Goal: Task Accomplishment & Management: Manage account settings

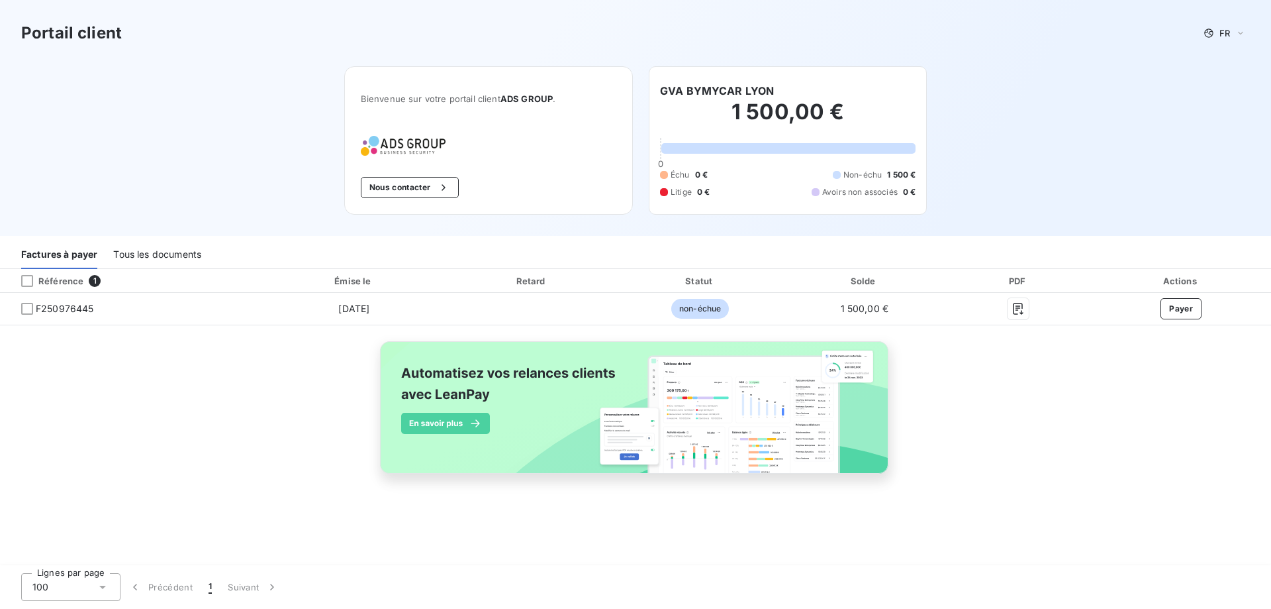
click at [131, 258] on div "Tous les documents" at bounding box center [157, 255] width 88 height 28
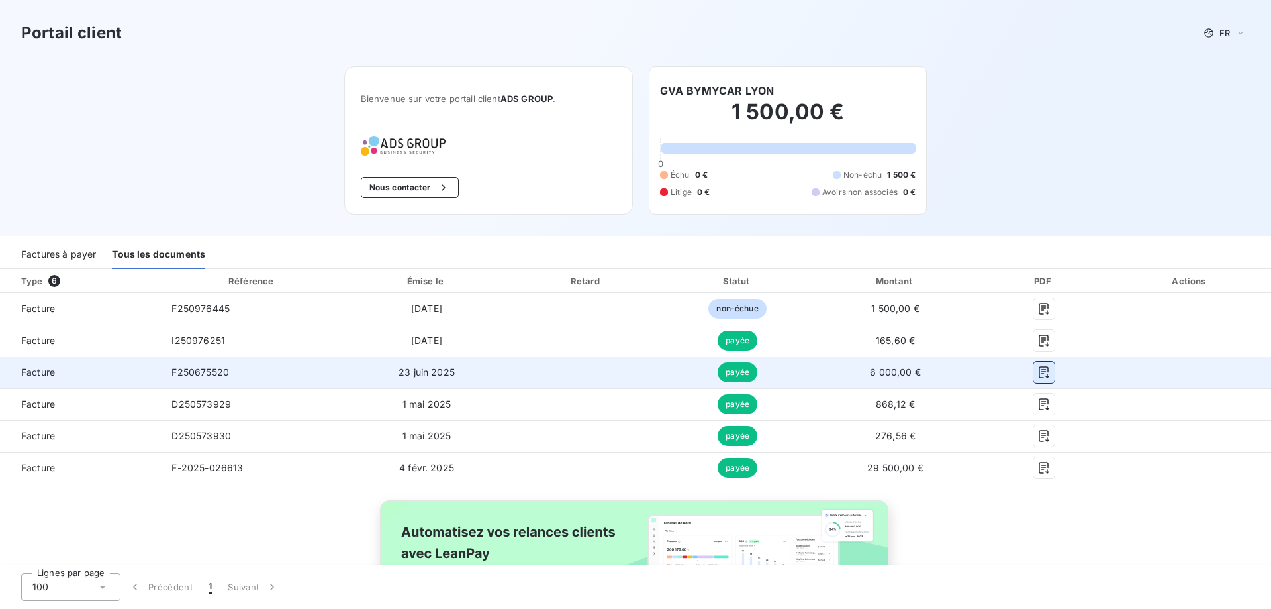
click at [1040, 366] on icon "button" at bounding box center [1044, 372] width 13 height 13
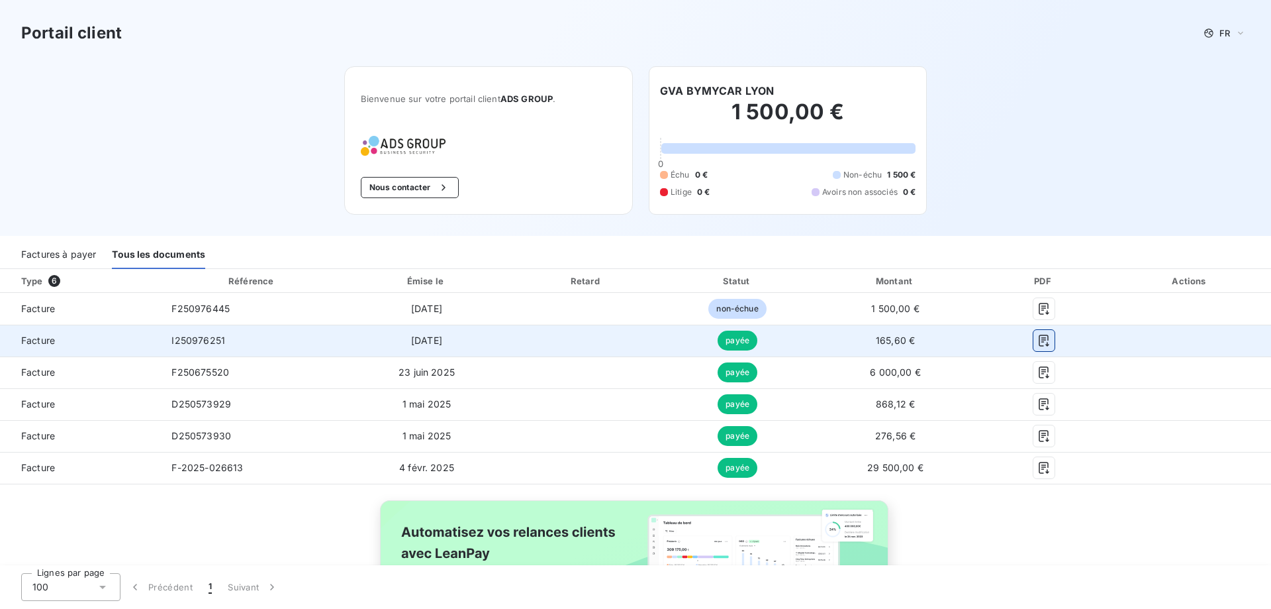
click at [1039, 338] on icon "button" at bounding box center [1044, 340] width 10 height 12
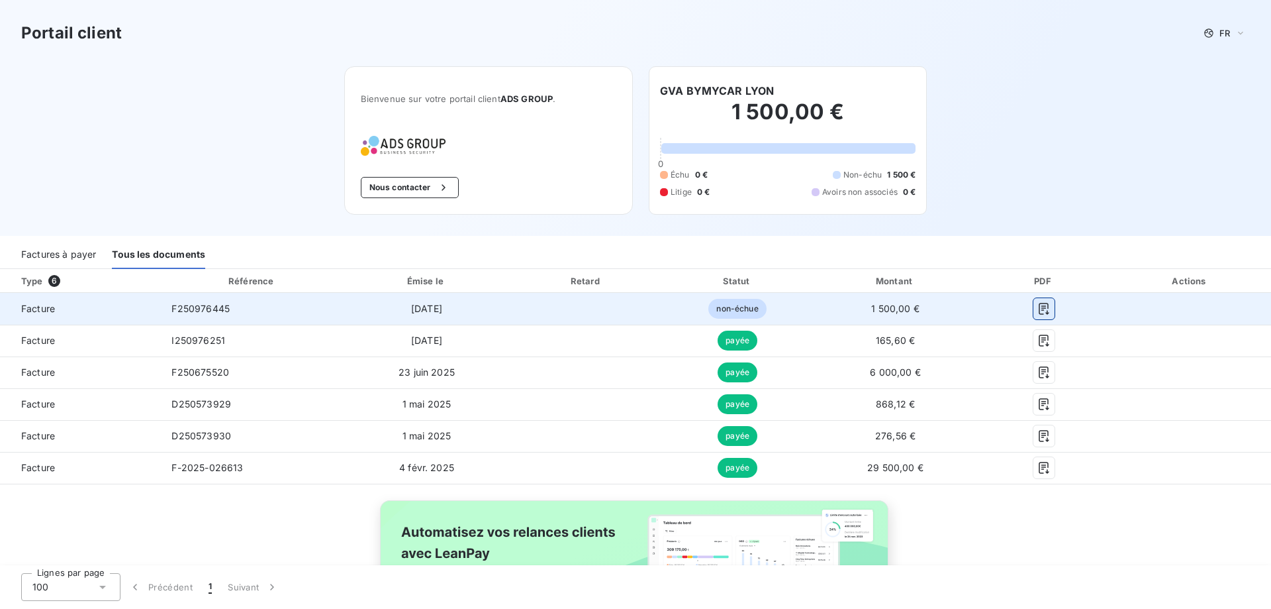
click at [1038, 309] on icon "button" at bounding box center [1044, 308] width 13 height 13
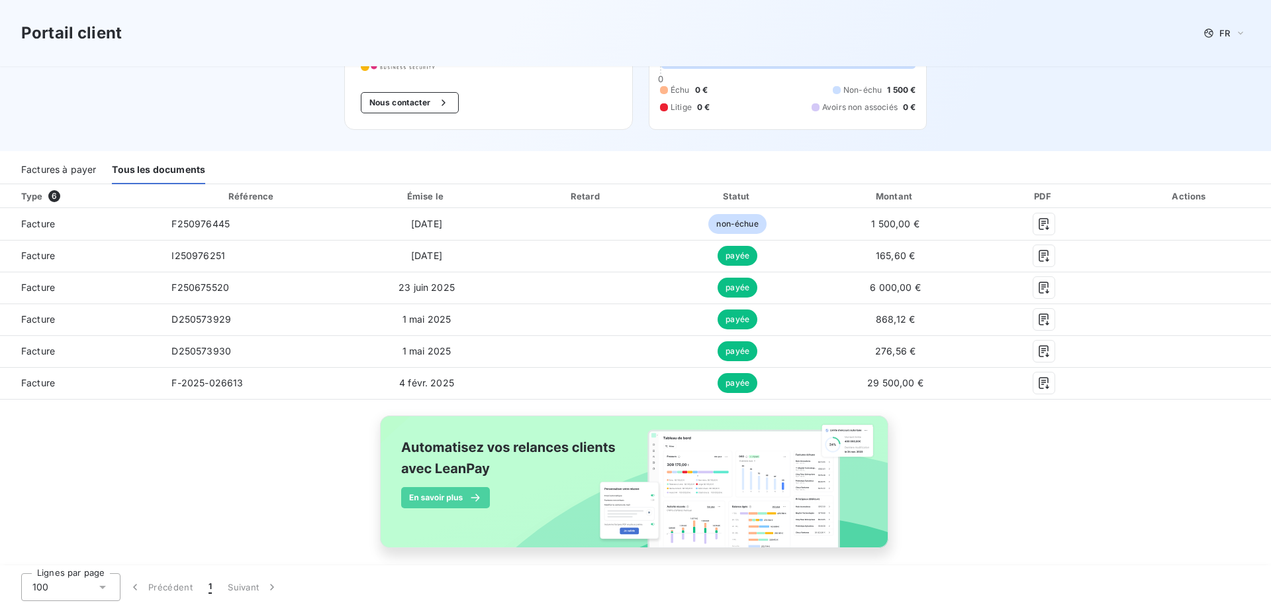
scroll to position [97, 0]
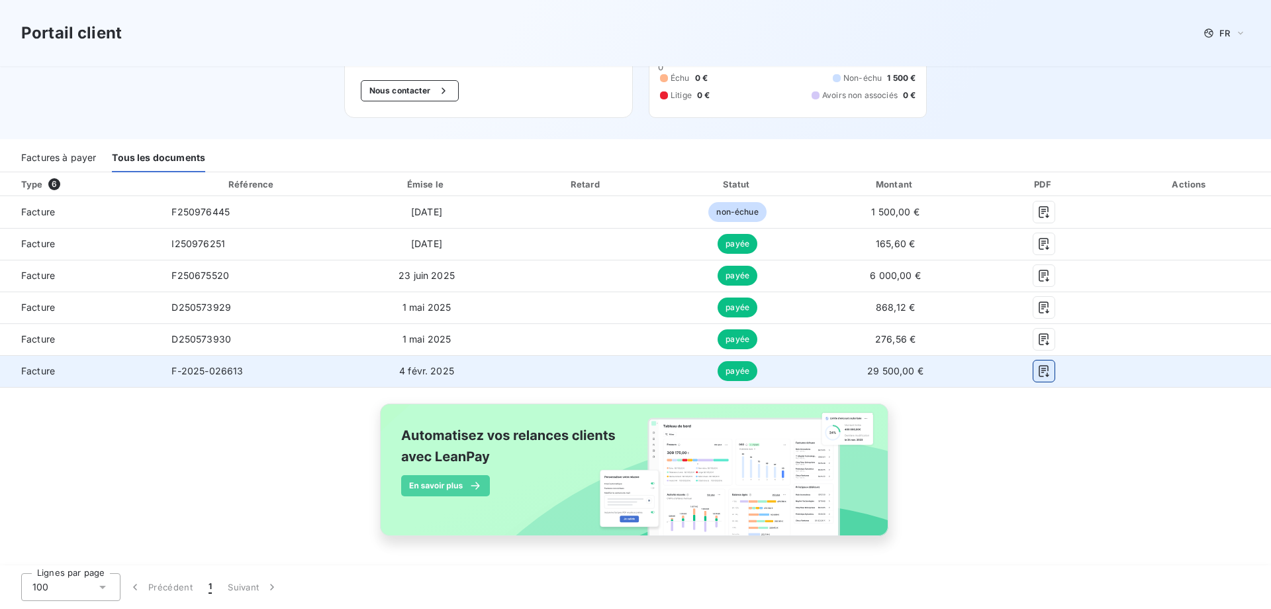
click at [1038, 373] on icon "button" at bounding box center [1044, 370] width 13 height 13
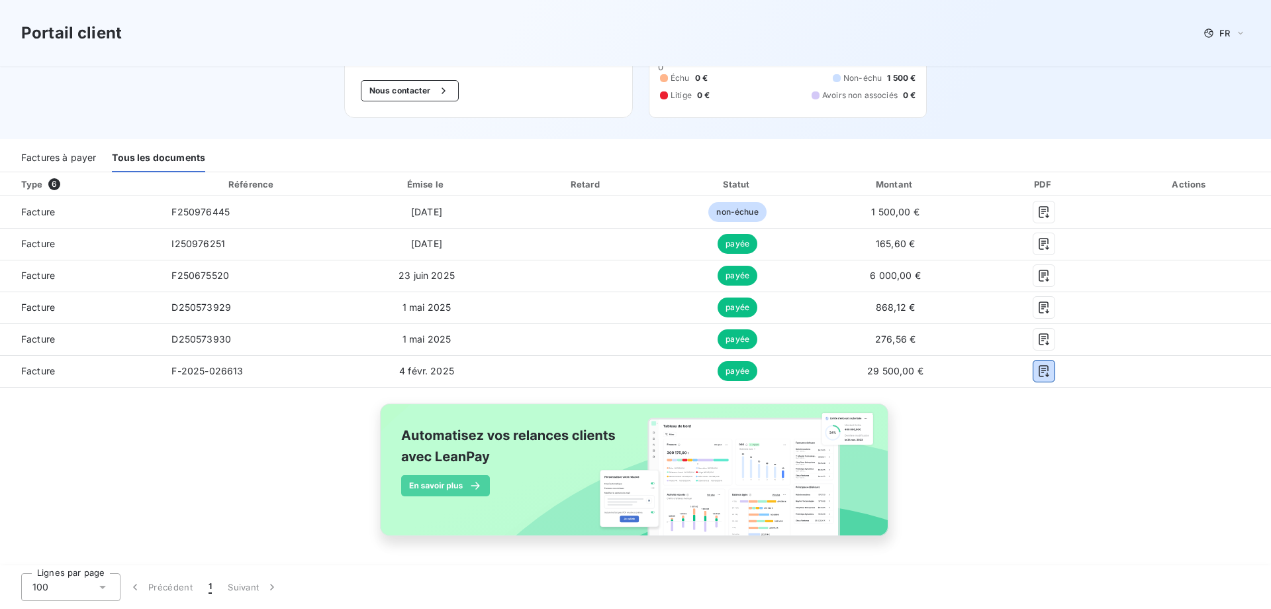
click at [71, 152] on div "Factures à payer" at bounding box center [58, 158] width 75 height 28
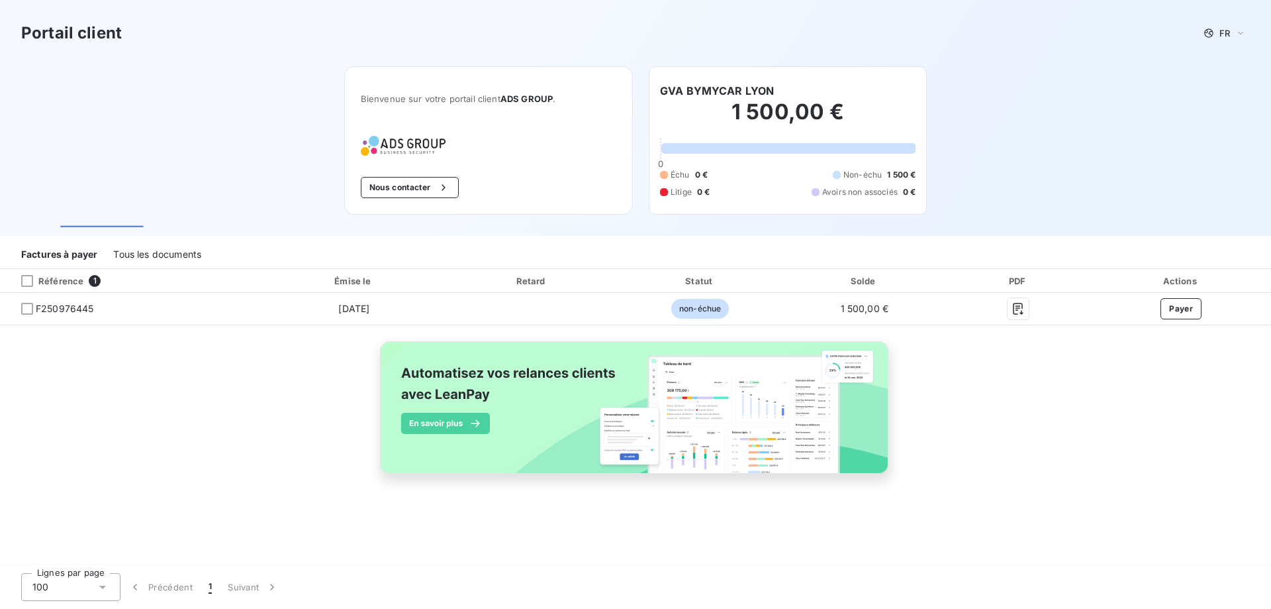
scroll to position [0, 0]
